Goal: Navigation & Orientation: Understand site structure

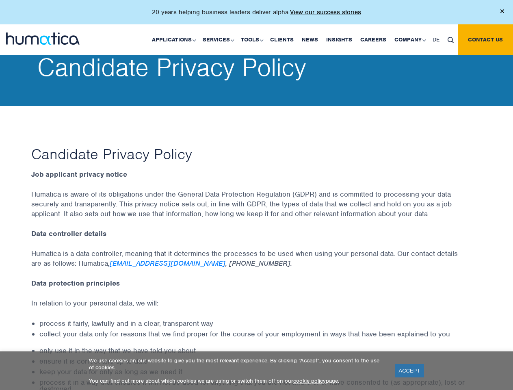
click at [256, 15] on p "20 years helping business leaders deliver alpha. View our success stories" at bounding box center [256, 12] width 209 height 8
click at [176, 39] on link "Applications" at bounding box center [173, 39] width 51 height 31
click at [220, 39] on link "Services" at bounding box center [218, 39] width 38 height 31
click at [253, 39] on link "Tools" at bounding box center [251, 39] width 29 height 31
click at [410, 39] on link "Company" at bounding box center [410, 39] width 38 height 31
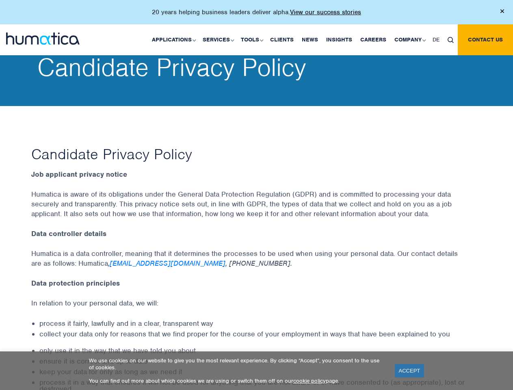
click at [451, 39] on img at bounding box center [451, 40] width 6 height 6
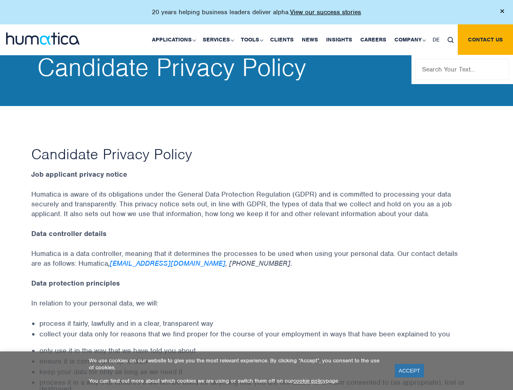
click at [410, 371] on link "ACCEPT" at bounding box center [410, 370] width 30 height 13
